Goal: Information Seeking & Learning: Understand process/instructions

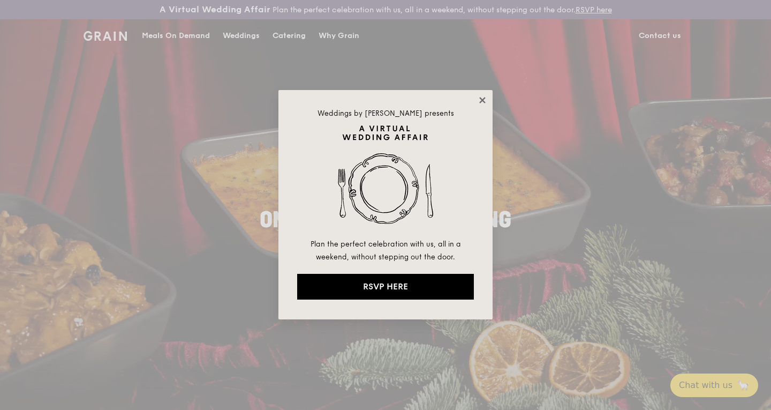
click at [487, 103] on icon at bounding box center [483, 100] width 10 height 10
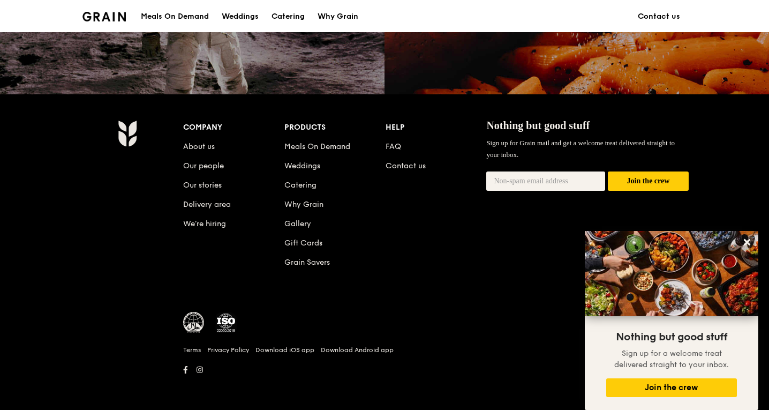
scroll to position [1039, 0]
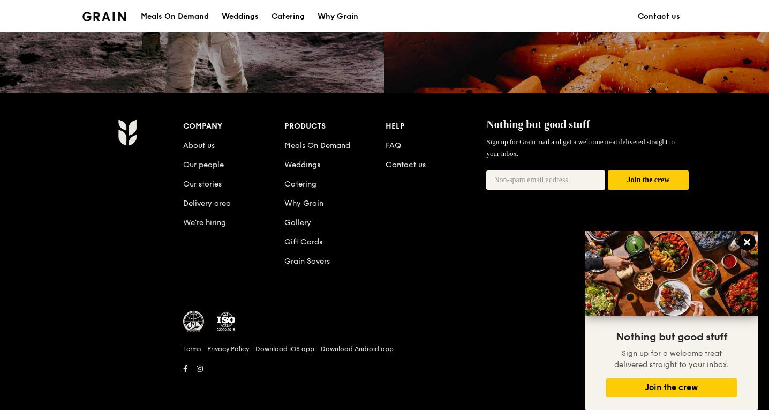
click at [749, 246] on icon at bounding box center [747, 242] width 10 height 10
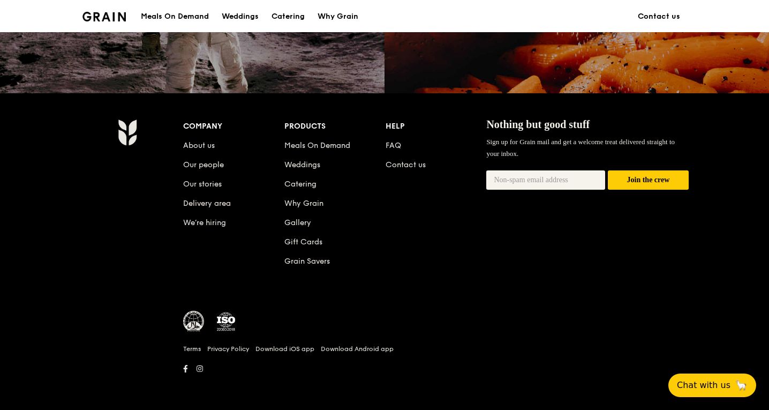
click at [208, 197] on li "Delivery area" at bounding box center [233, 201] width 101 height 19
click at [212, 201] on link "Delivery area" at bounding box center [207, 203] width 48 height 9
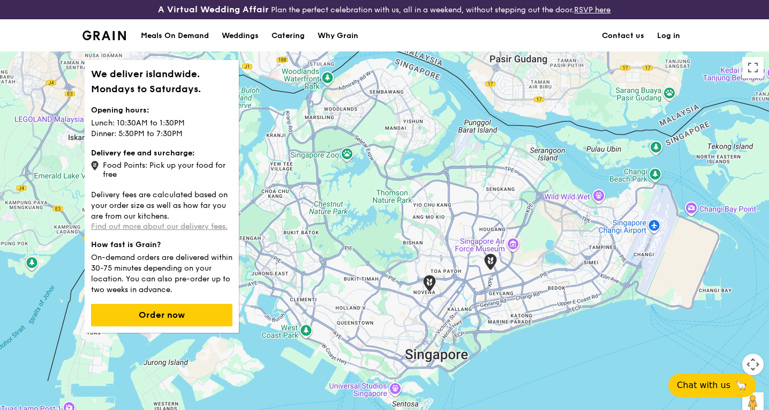
click at [170, 229] on link "Find out more about our delivery fees." at bounding box center [159, 226] width 137 height 9
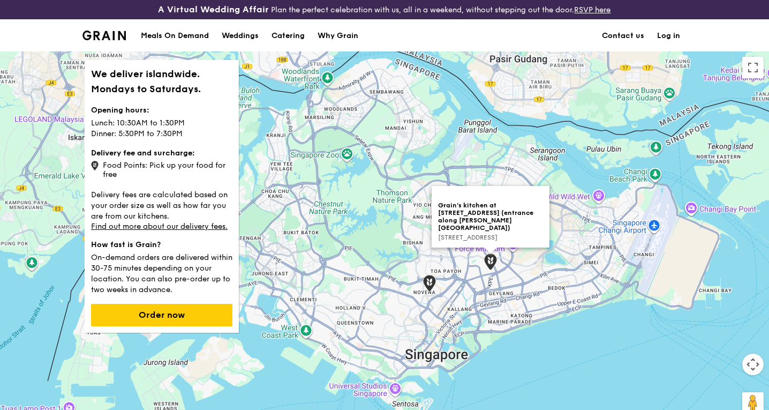
click at [495, 266] on img at bounding box center [490, 261] width 21 height 25
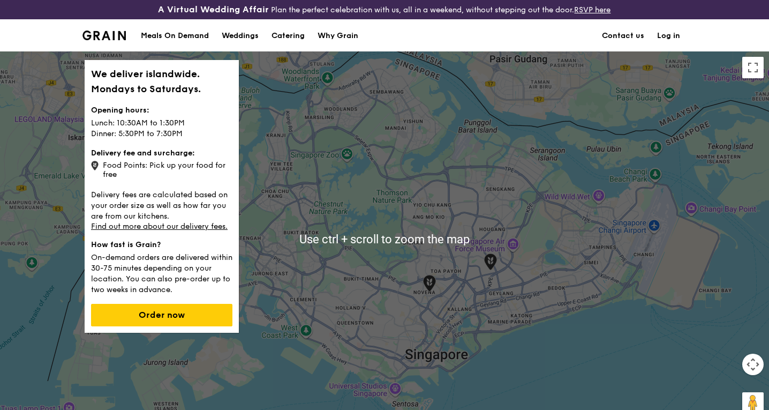
click at [598, 237] on div "To navigate, press the arrow keys." at bounding box center [384, 238] width 769 height 375
